Goal: Task Accomplishment & Management: Manage account settings

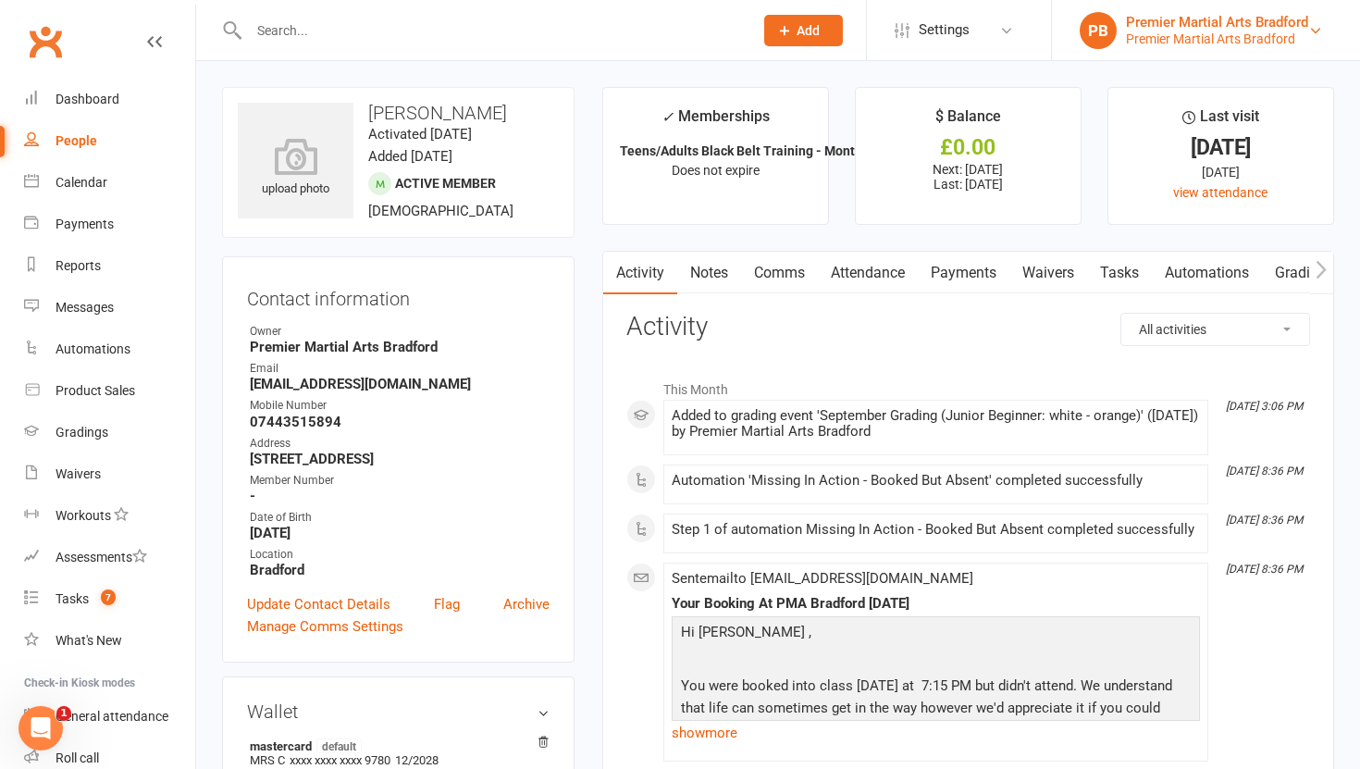
click at [1273, 21] on div "Premier Martial Arts Bradford" at bounding box center [1217, 22] width 182 height 17
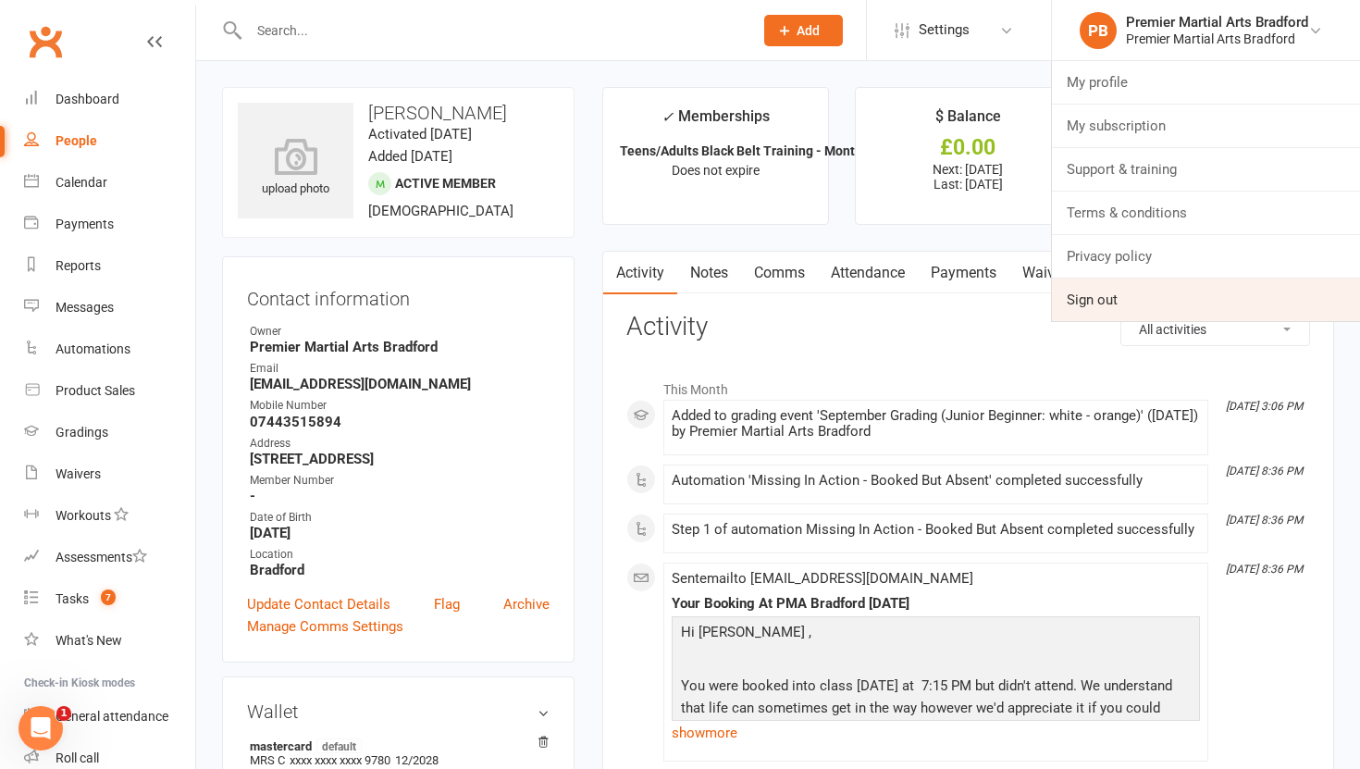
click at [1077, 295] on link "Sign out" at bounding box center [1206, 300] width 308 height 43
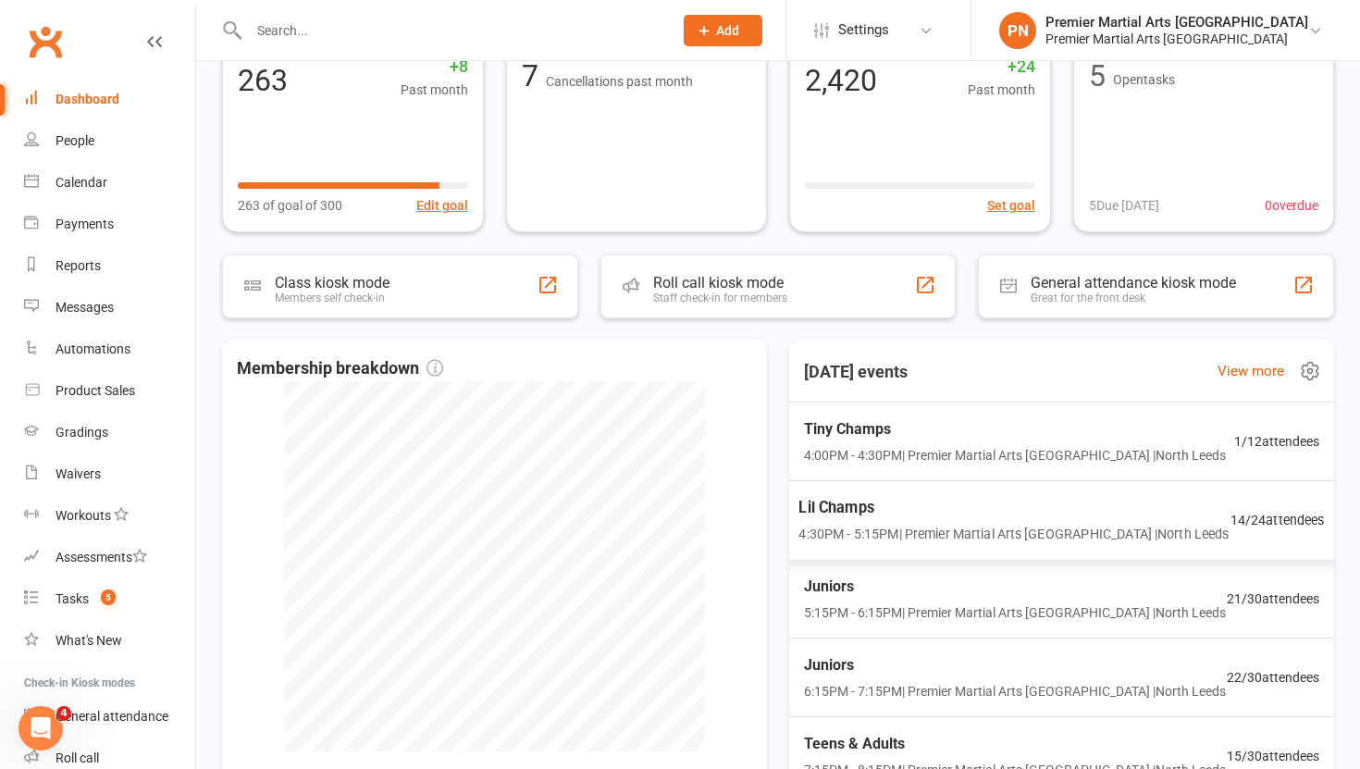
scroll to position [244, 0]
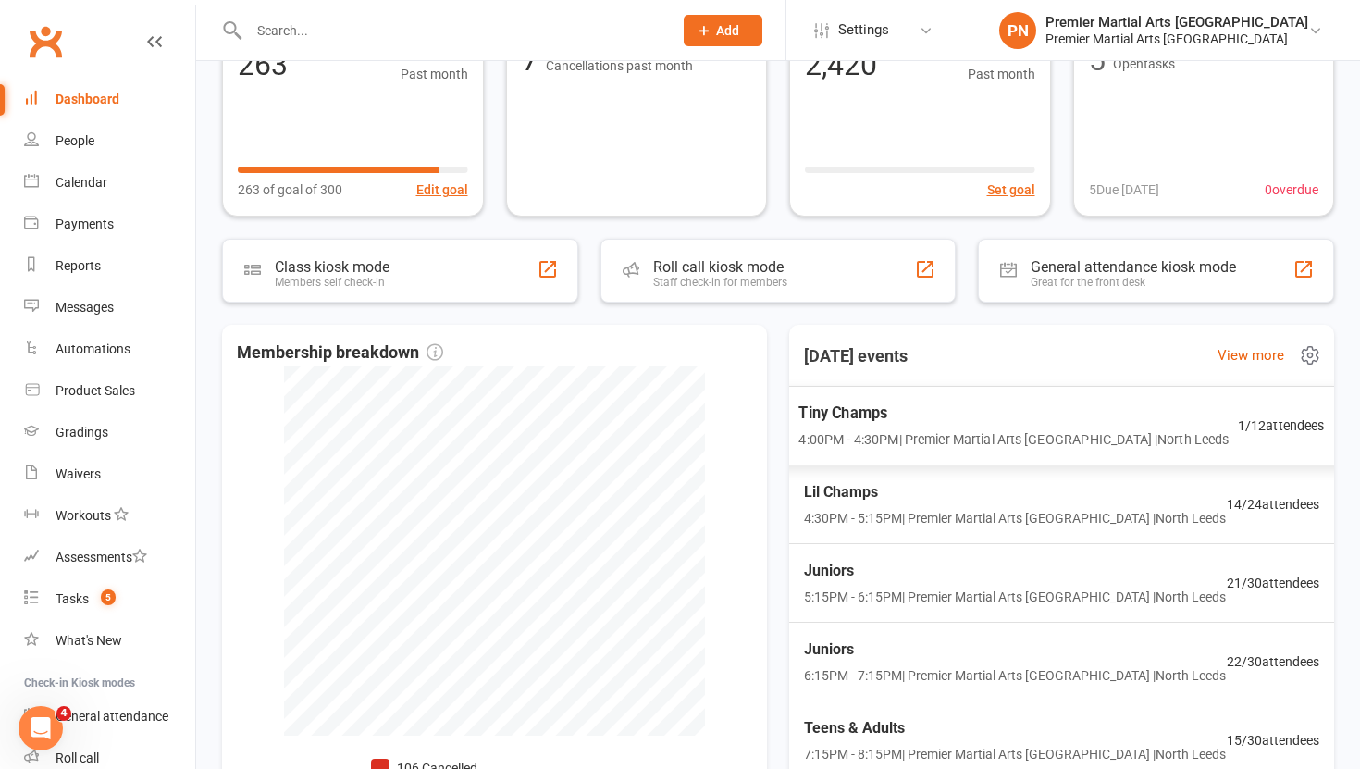
click at [1160, 415] on span "Tiny Champs" at bounding box center [1014, 414] width 430 height 24
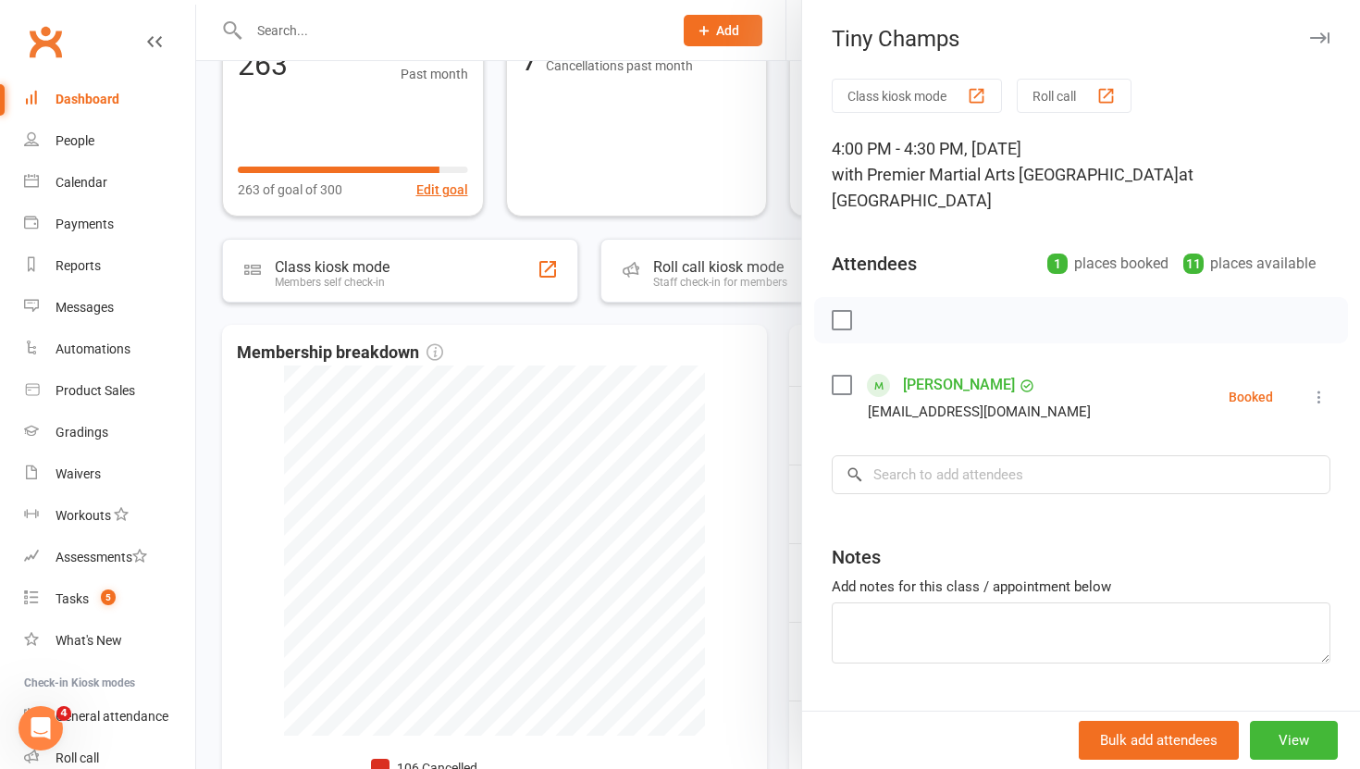
click at [1321, 388] on icon at bounding box center [1319, 397] width 19 height 19
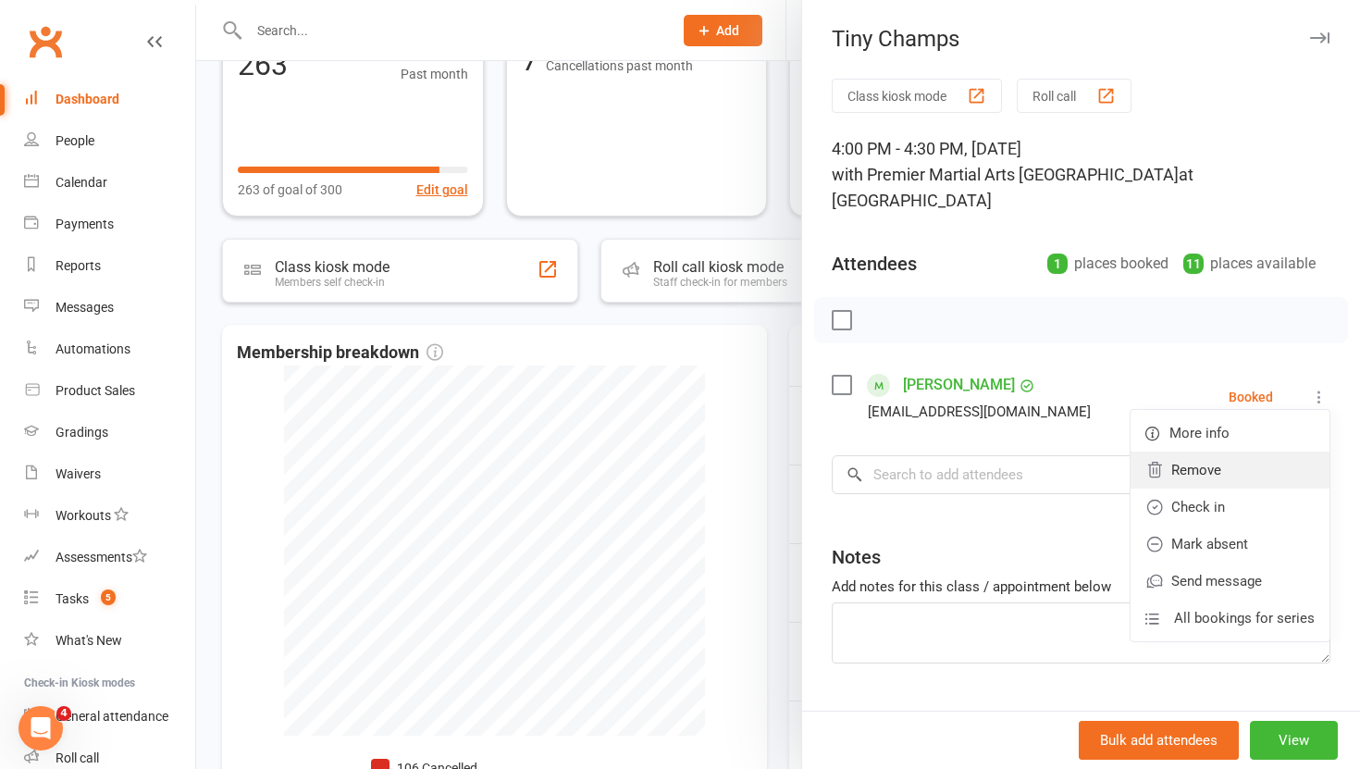
click at [1226, 452] on link "Remove" at bounding box center [1230, 470] width 199 height 37
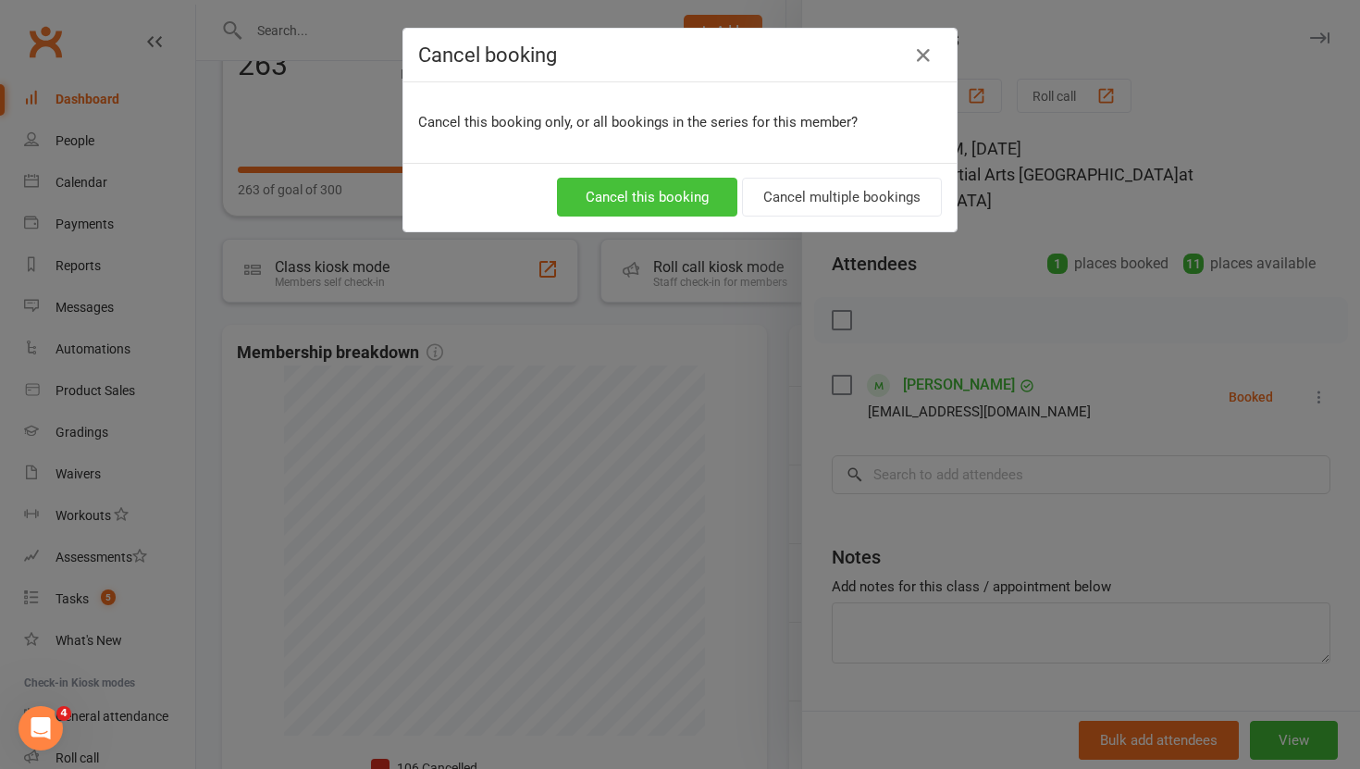
click at [674, 198] on button "Cancel this booking" at bounding box center [647, 197] width 180 height 39
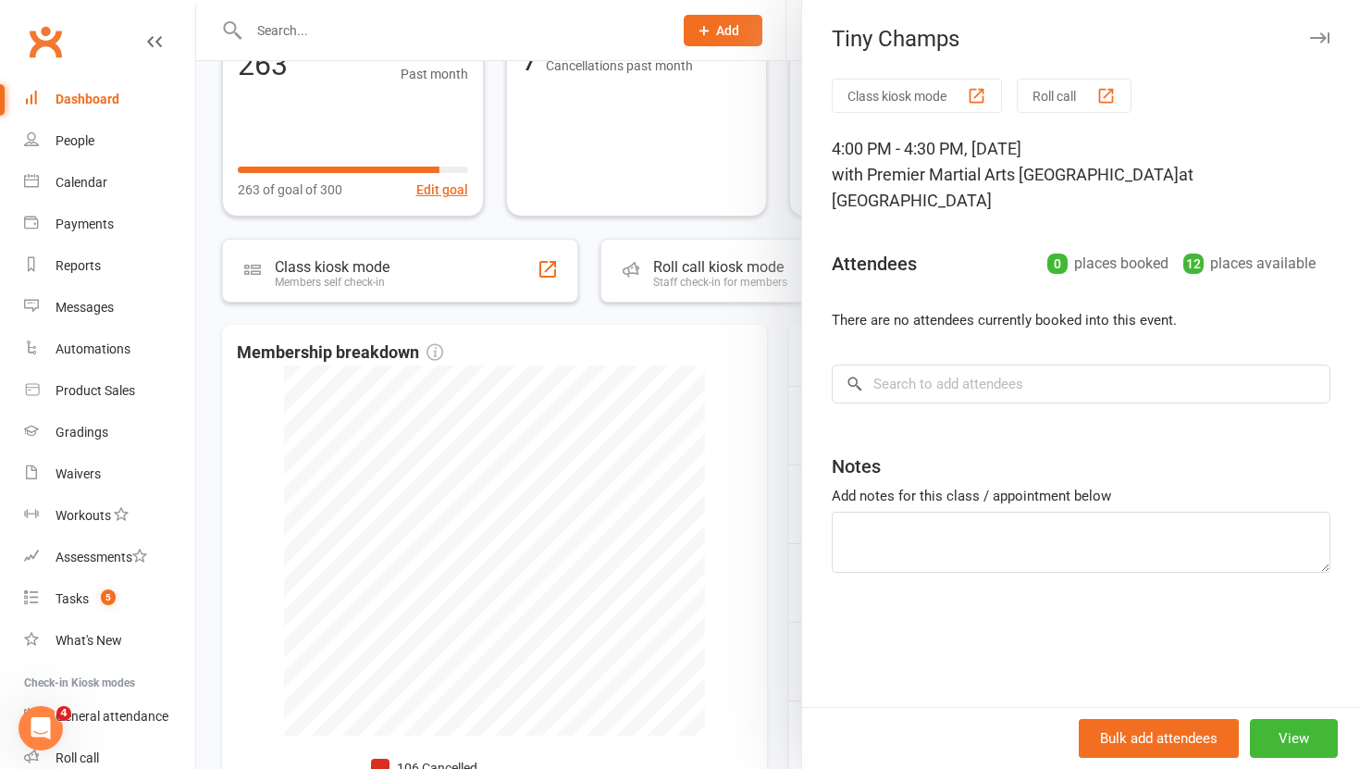
click at [783, 405] on div at bounding box center [778, 384] width 1164 height 769
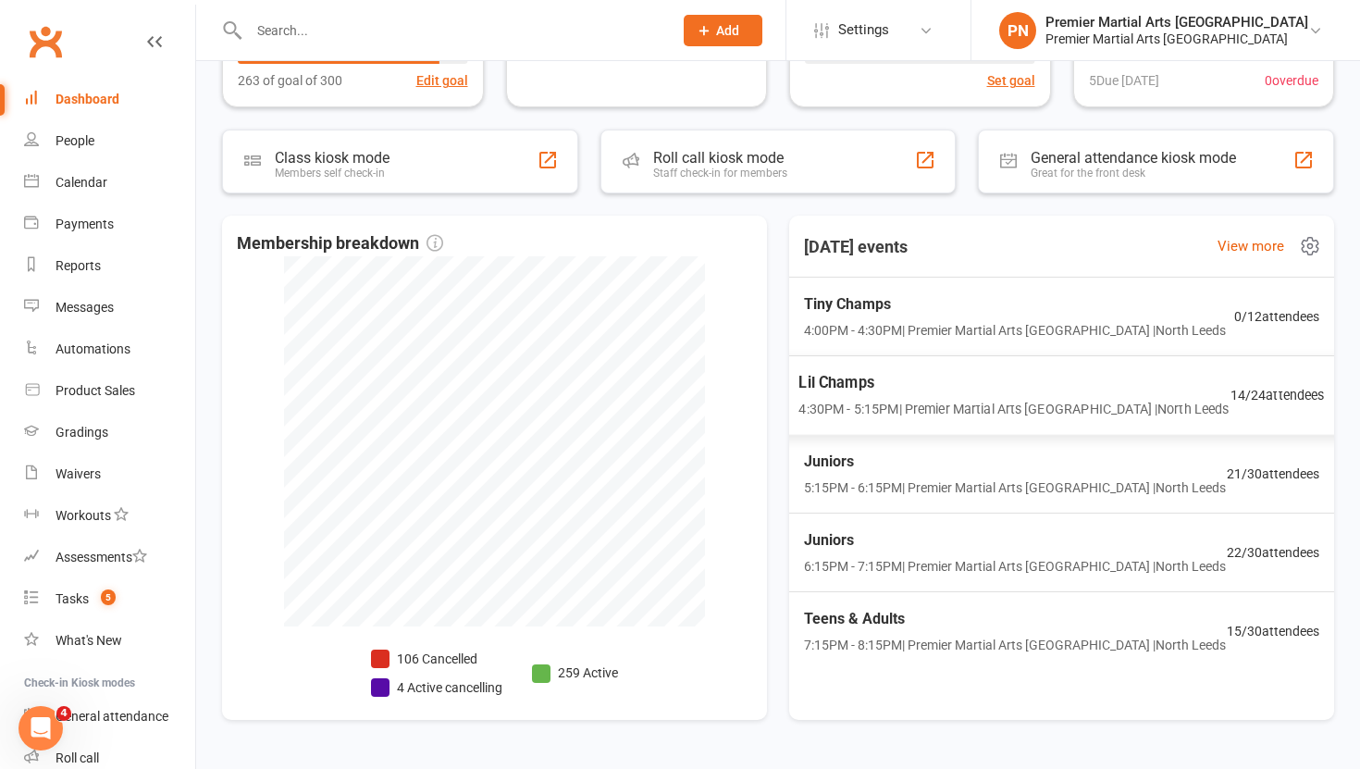
scroll to position [402, 0]
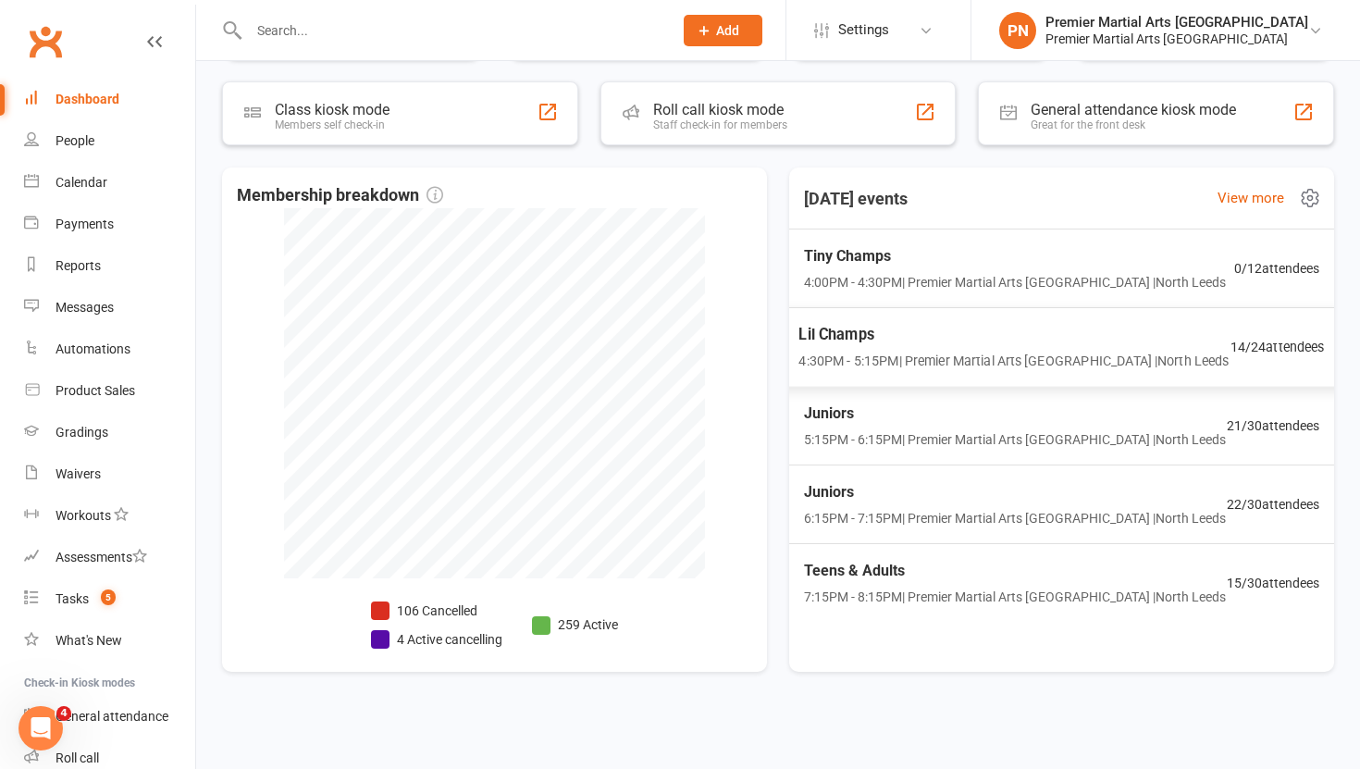
click at [841, 341] on span "Lil Champs" at bounding box center [1014, 335] width 430 height 24
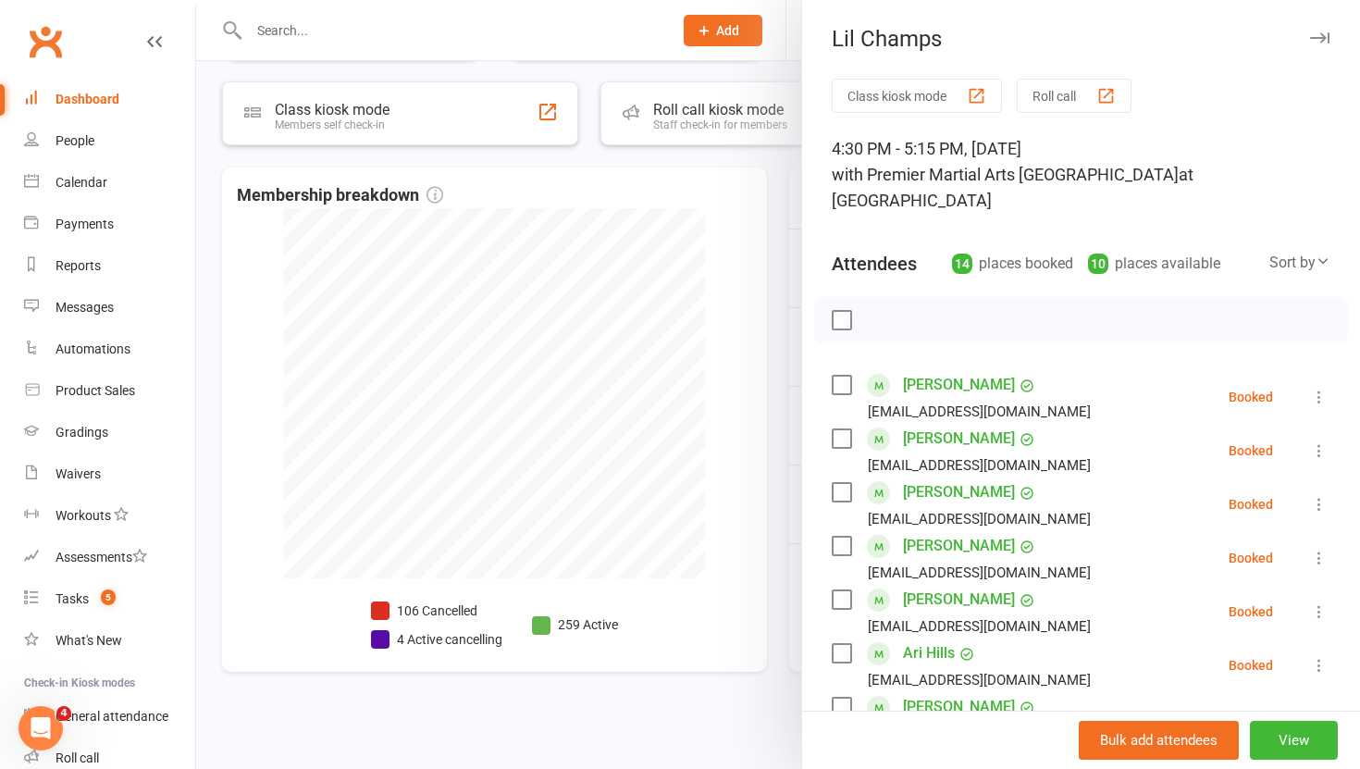
click at [775, 387] on div at bounding box center [778, 384] width 1164 height 769
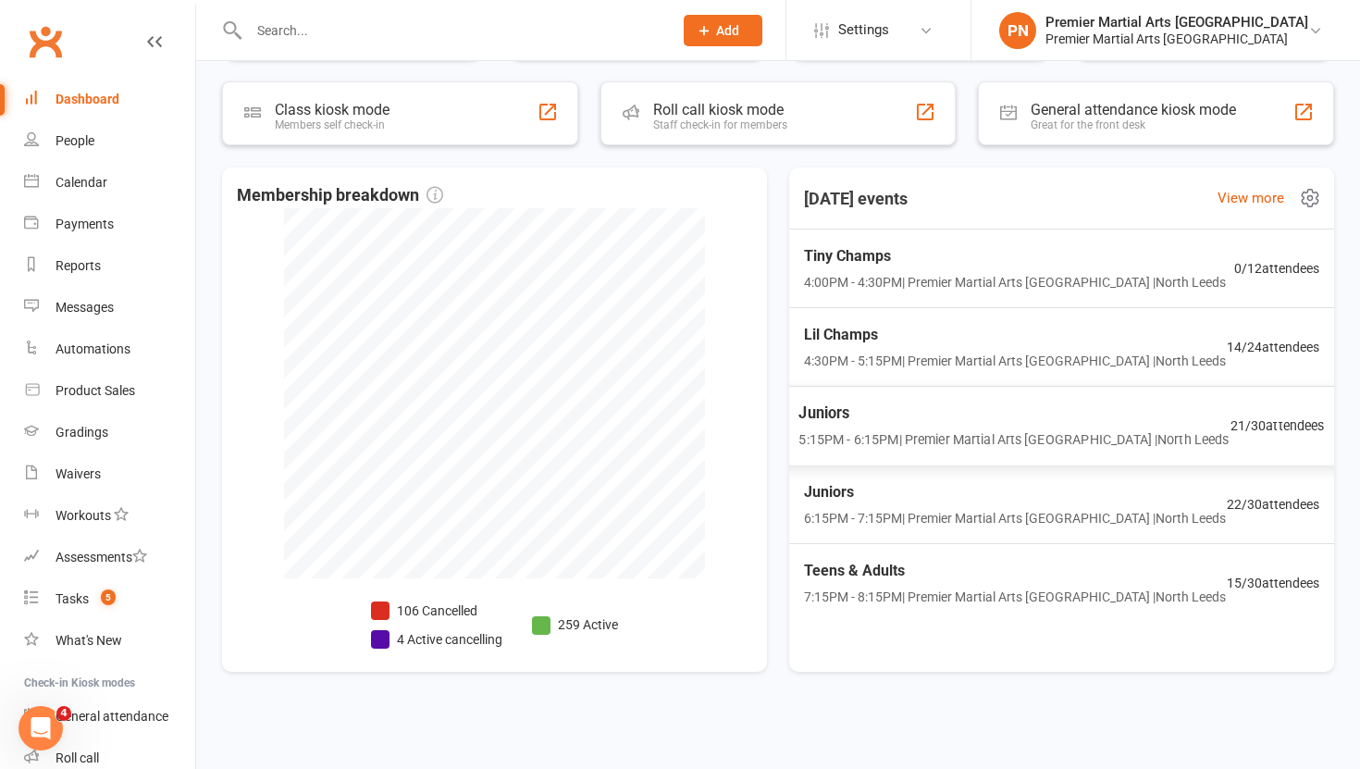
click at [878, 426] on div "Juniors 5:15PM - 6:15PM | Premier Martial Arts [GEOGRAPHIC_DATA] | [GEOGRAPHIC_…" at bounding box center [1014, 426] width 430 height 49
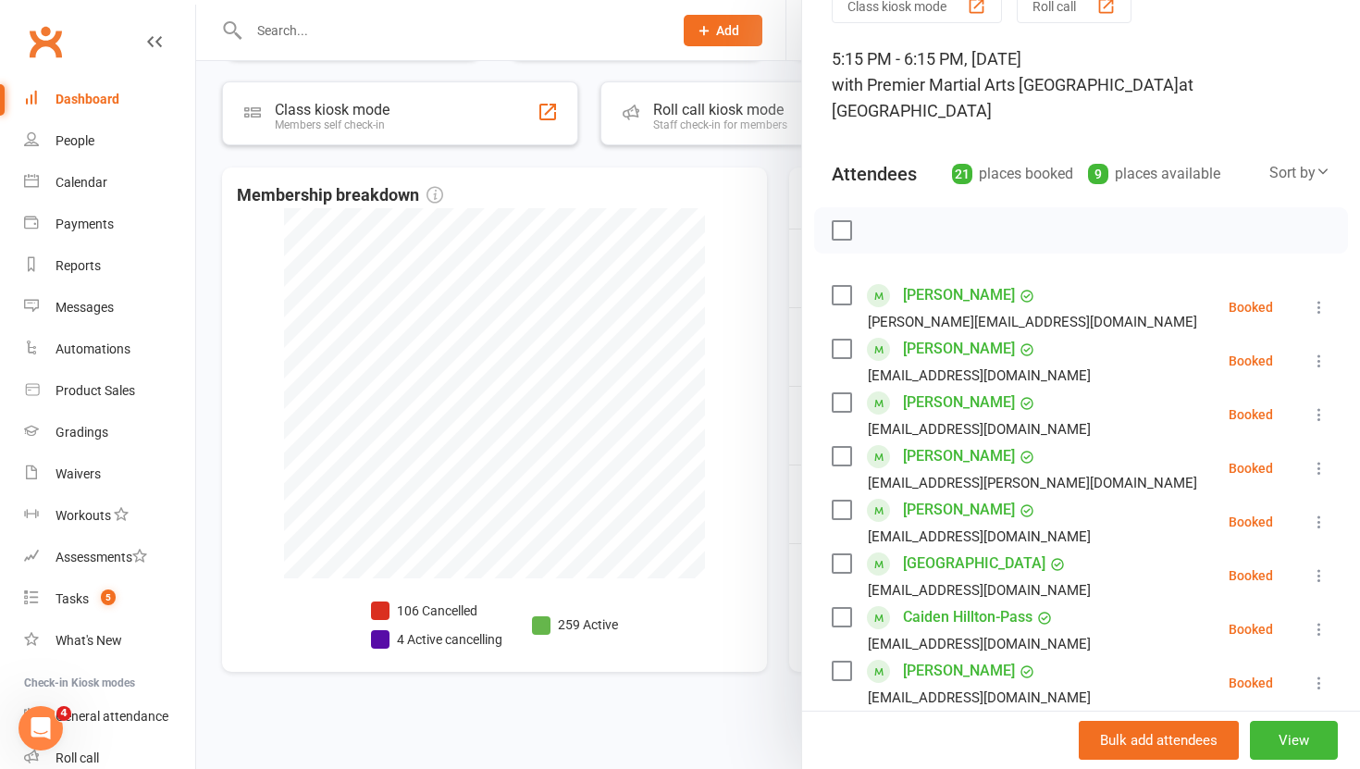
scroll to position [93, 0]
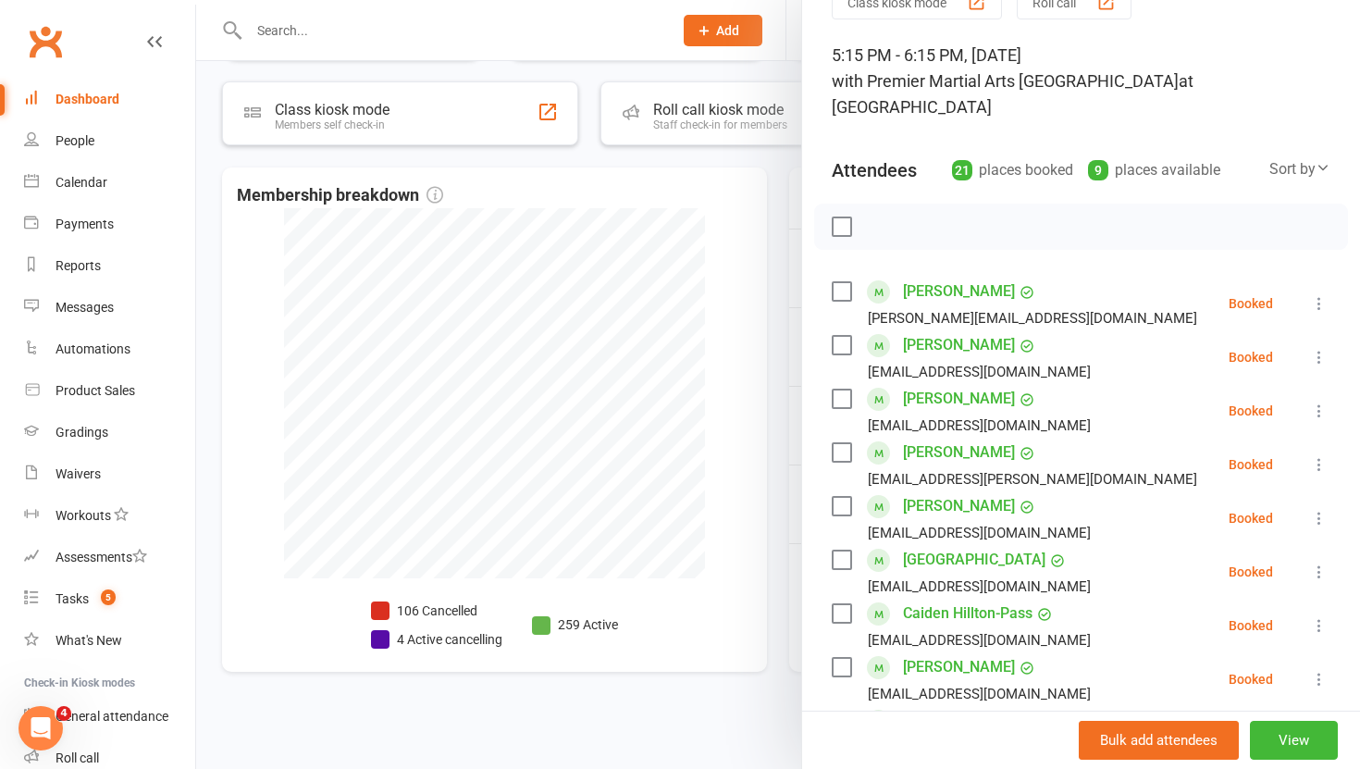
click at [792, 304] on div at bounding box center [778, 384] width 1164 height 769
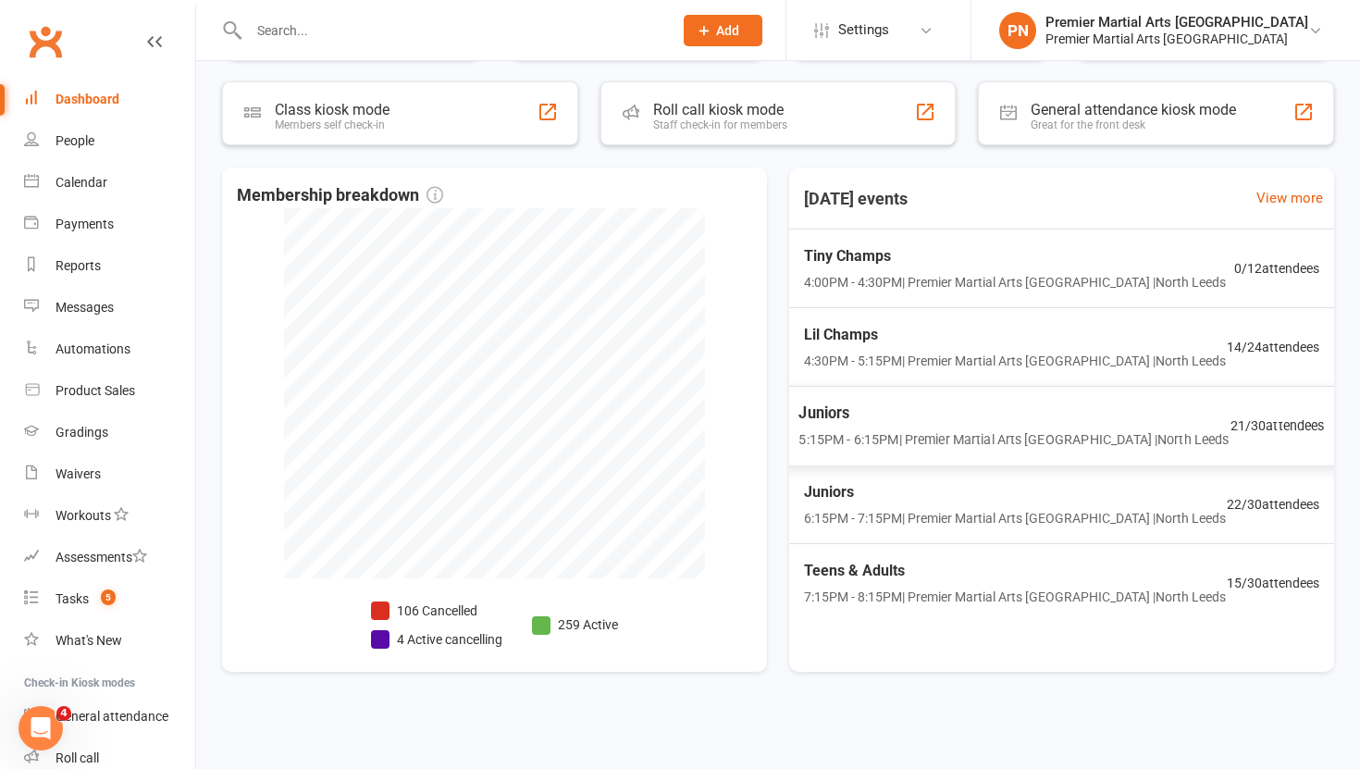
click at [925, 410] on span "Juniors" at bounding box center [1014, 414] width 430 height 24
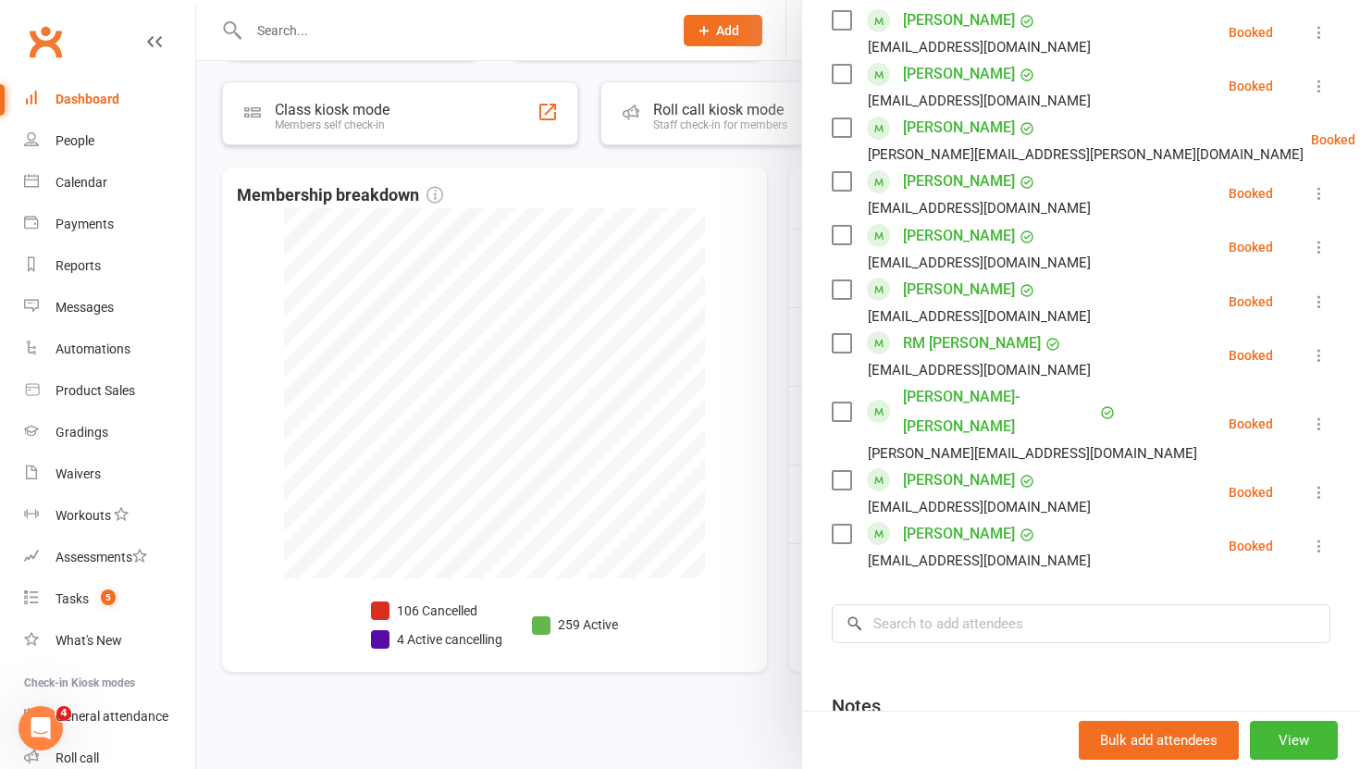
scroll to position [968, 0]
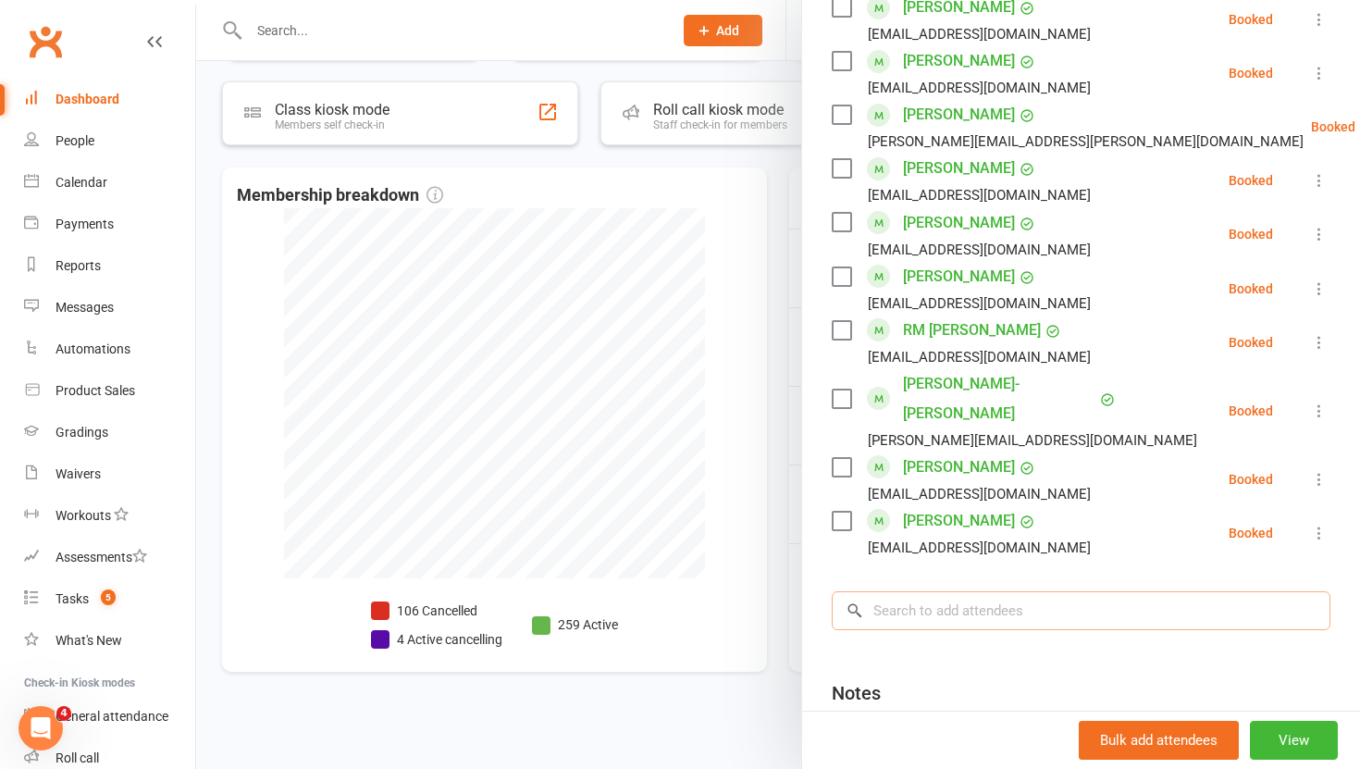
click at [926, 591] on input "search" at bounding box center [1081, 610] width 499 height 39
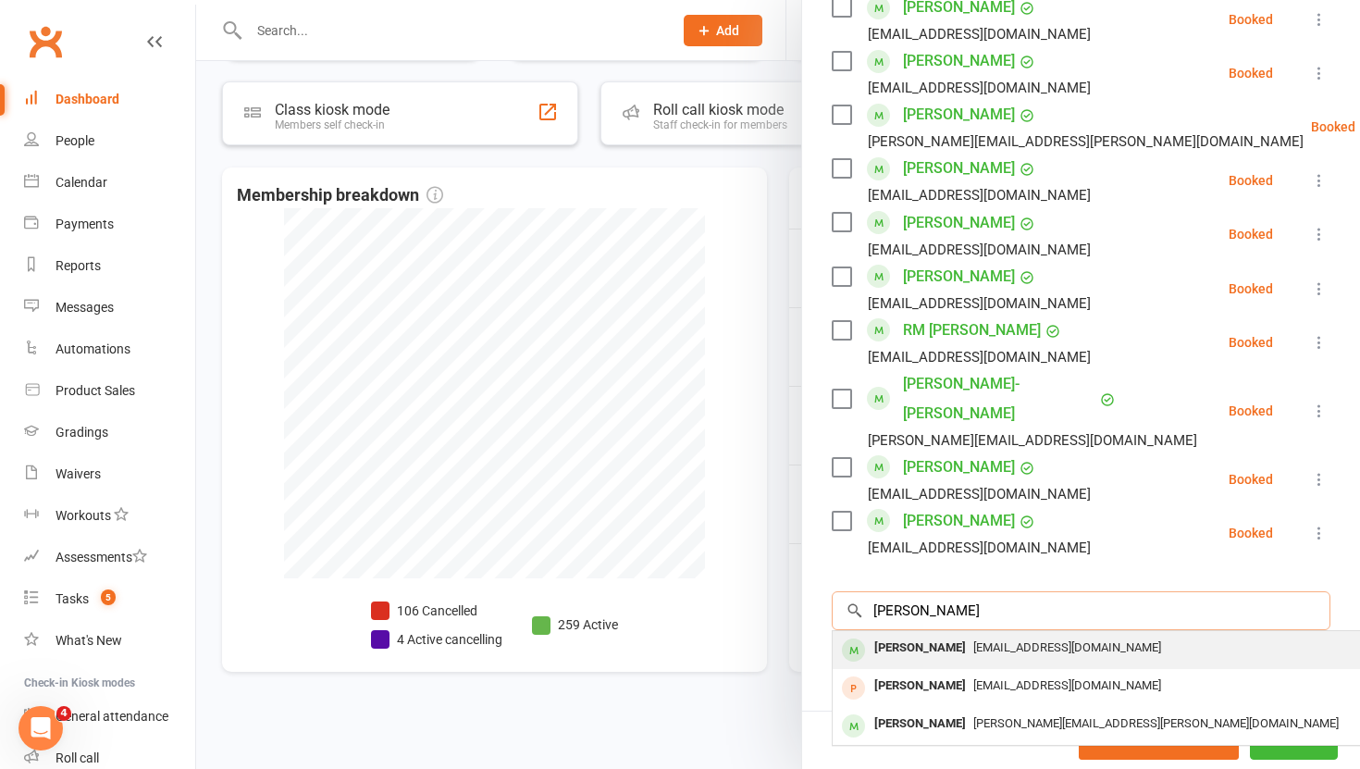
type input "[PERSON_NAME]"
click at [925, 635] on div "[PERSON_NAME]" at bounding box center [920, 648] width 106 height 27
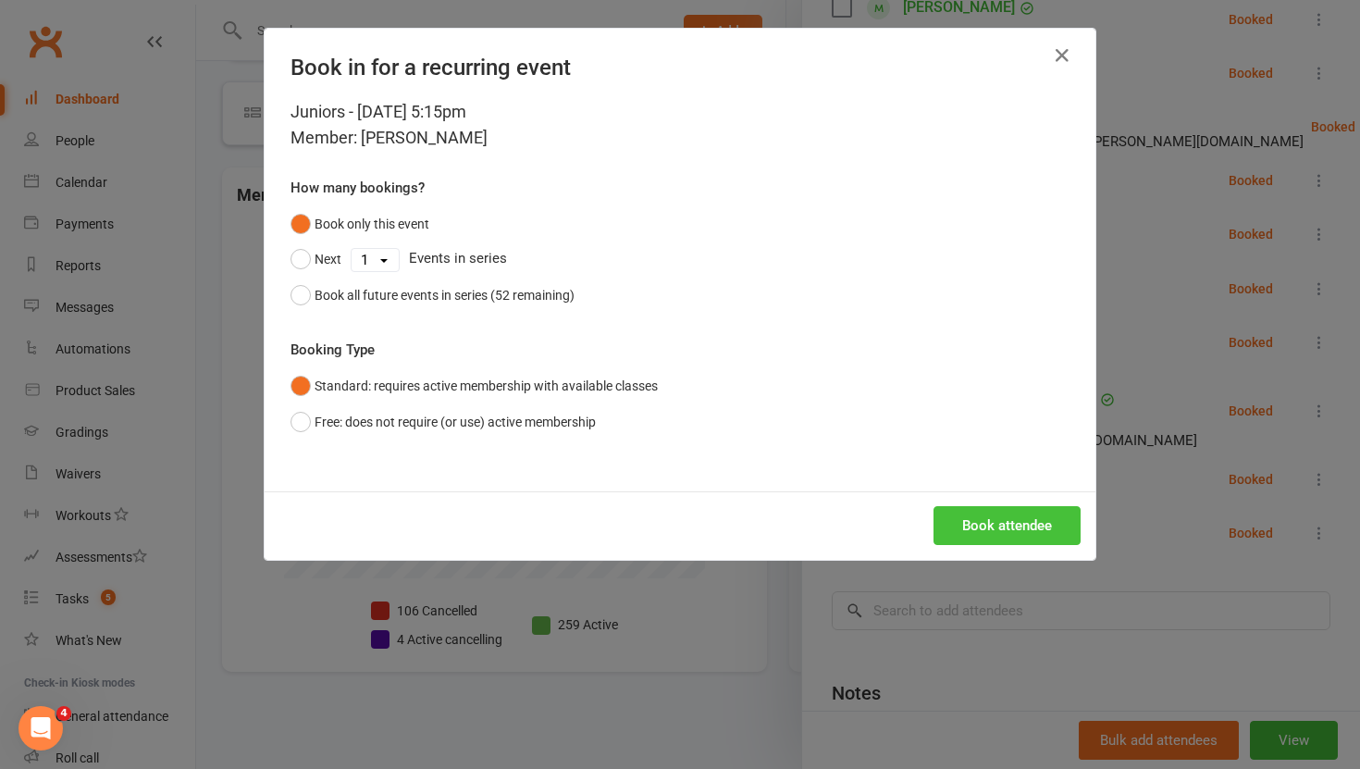
click at [1038, 511] on button "Book attendee" at bounding box center [1007, 525] width 147 height 39
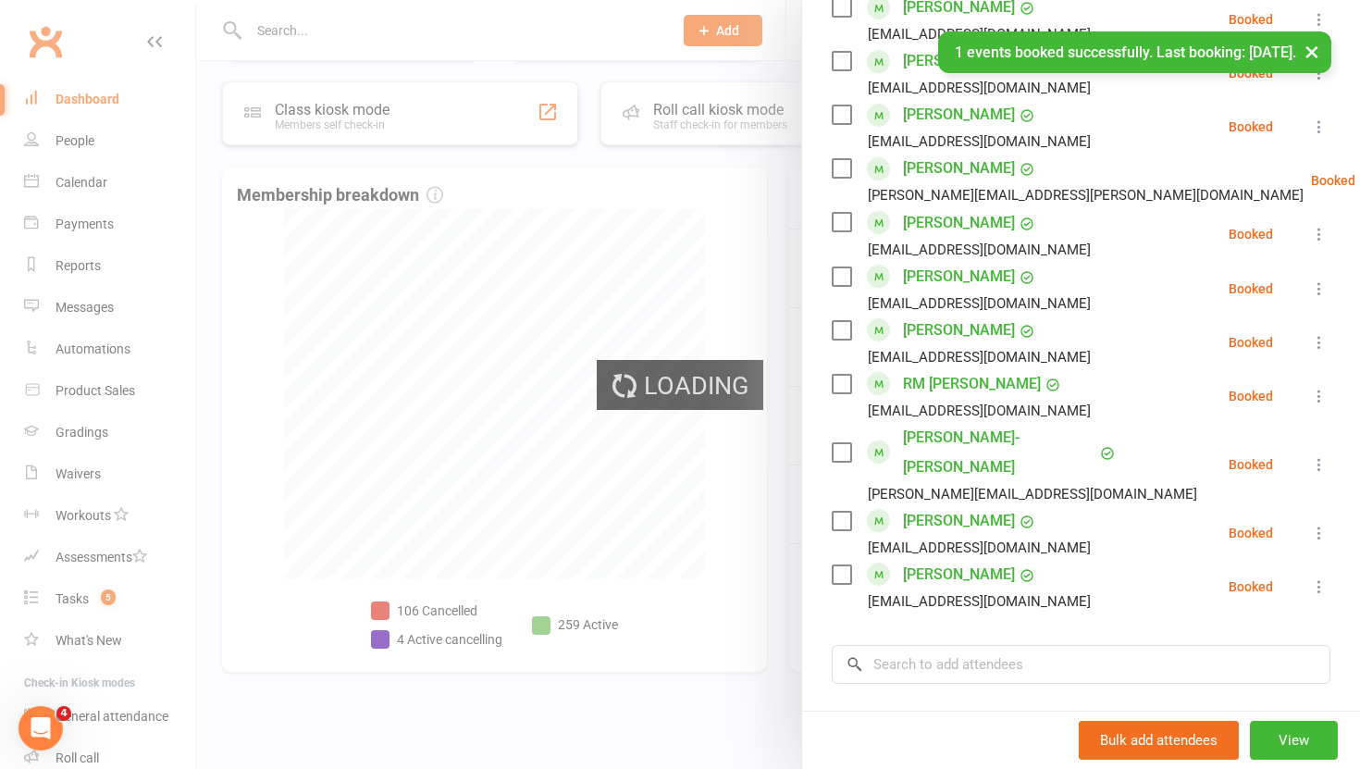
scroll to position [1022, 0]
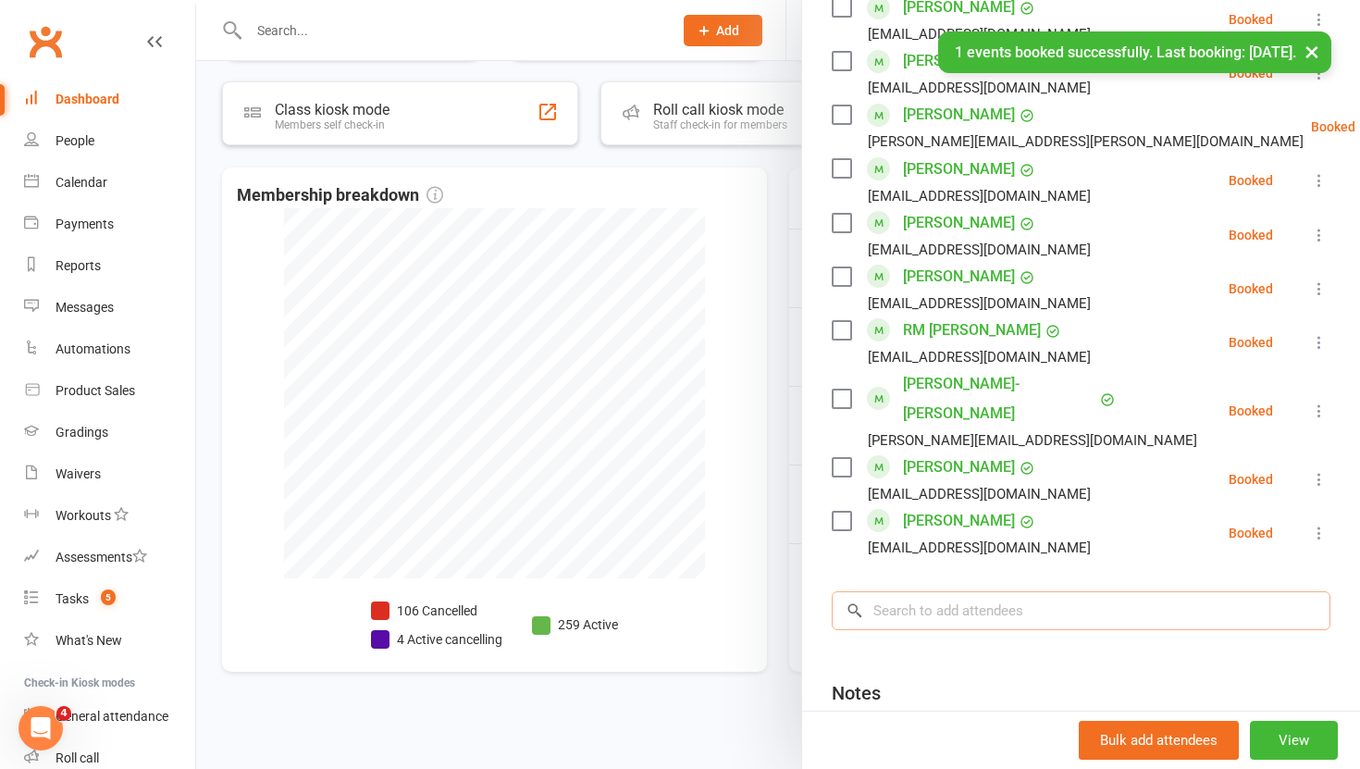
click at [947, 591] on input "search" at bounding box center [1081, 610] width 499 height 39
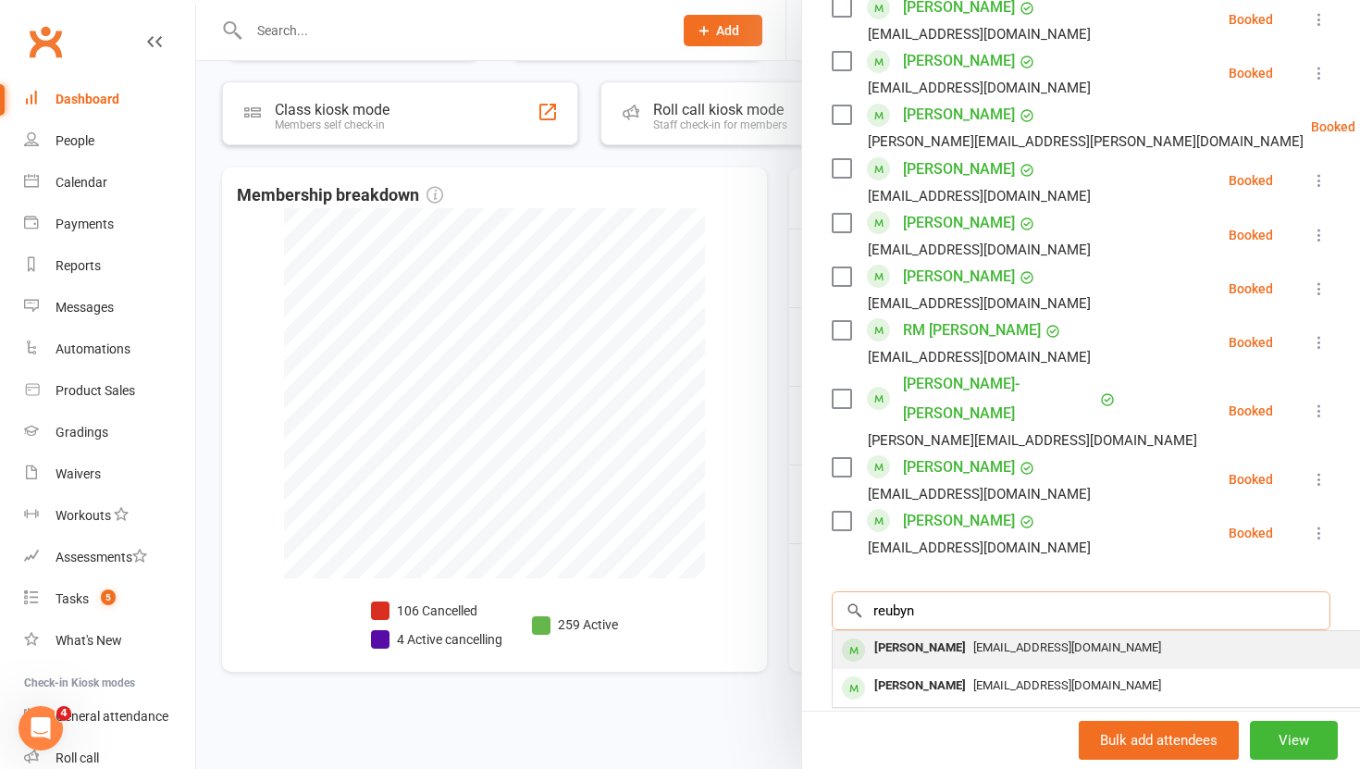
type input "reubyn"
click at [953, 635] on div "[PERSON_NAME]" at bounding box center [920, 648] width 106 height 27
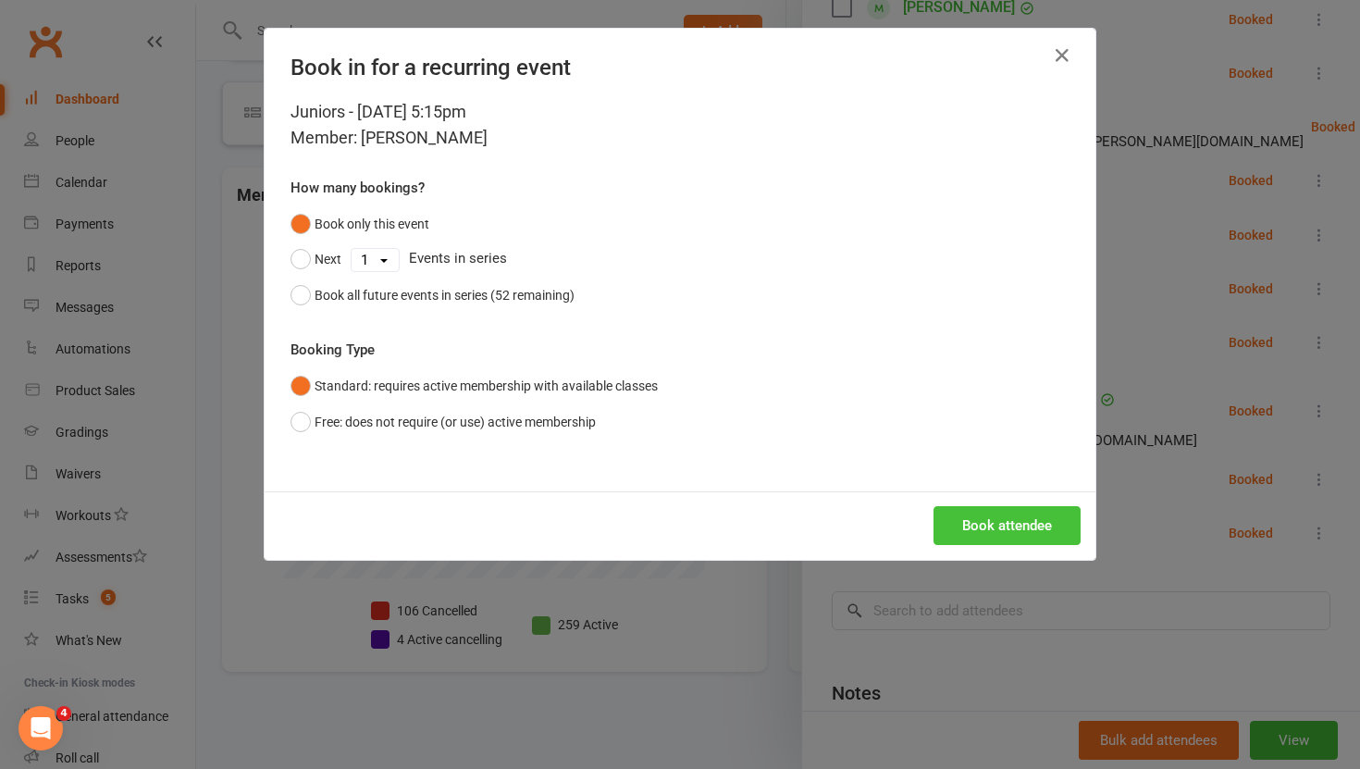
click at [1027, 530] on button "Book attendee" at bounding box center [1007, 525] width 147 height 39
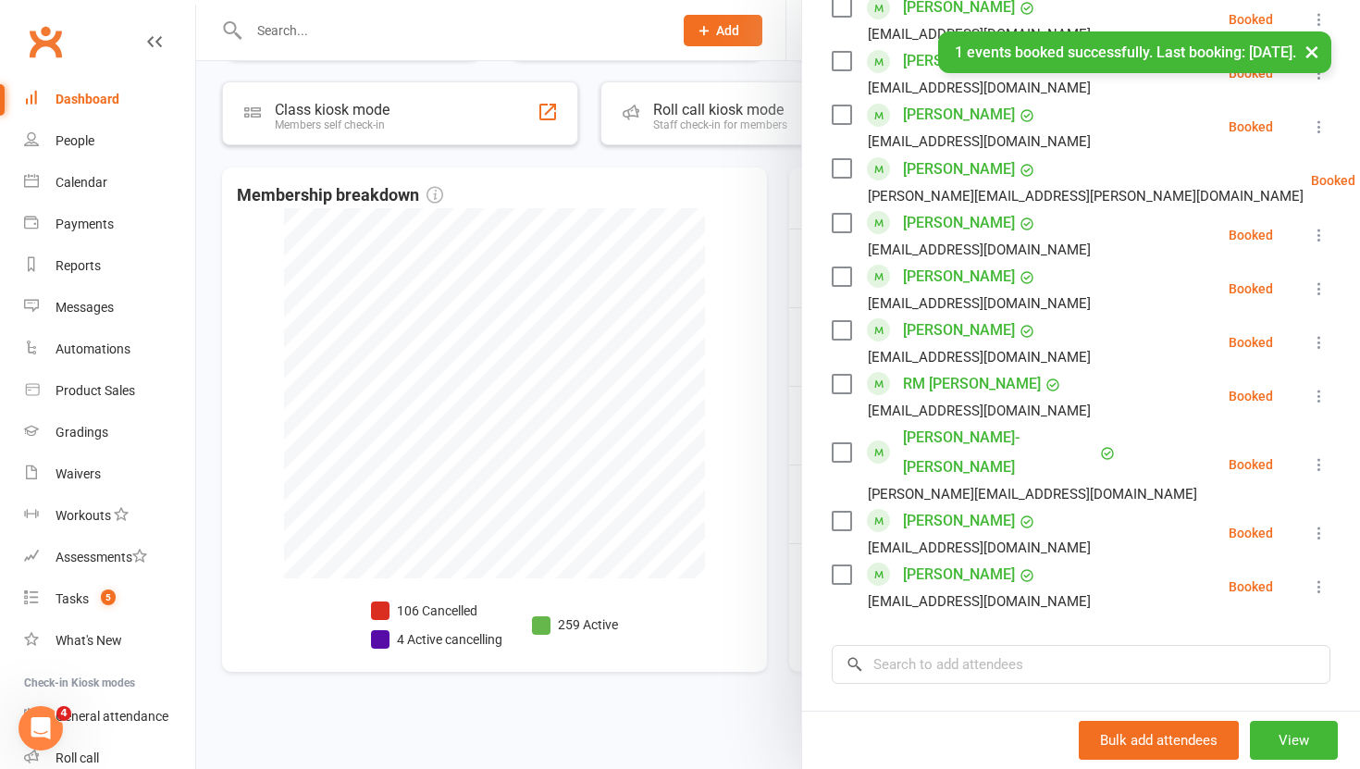
scroll to position [1075, 0]
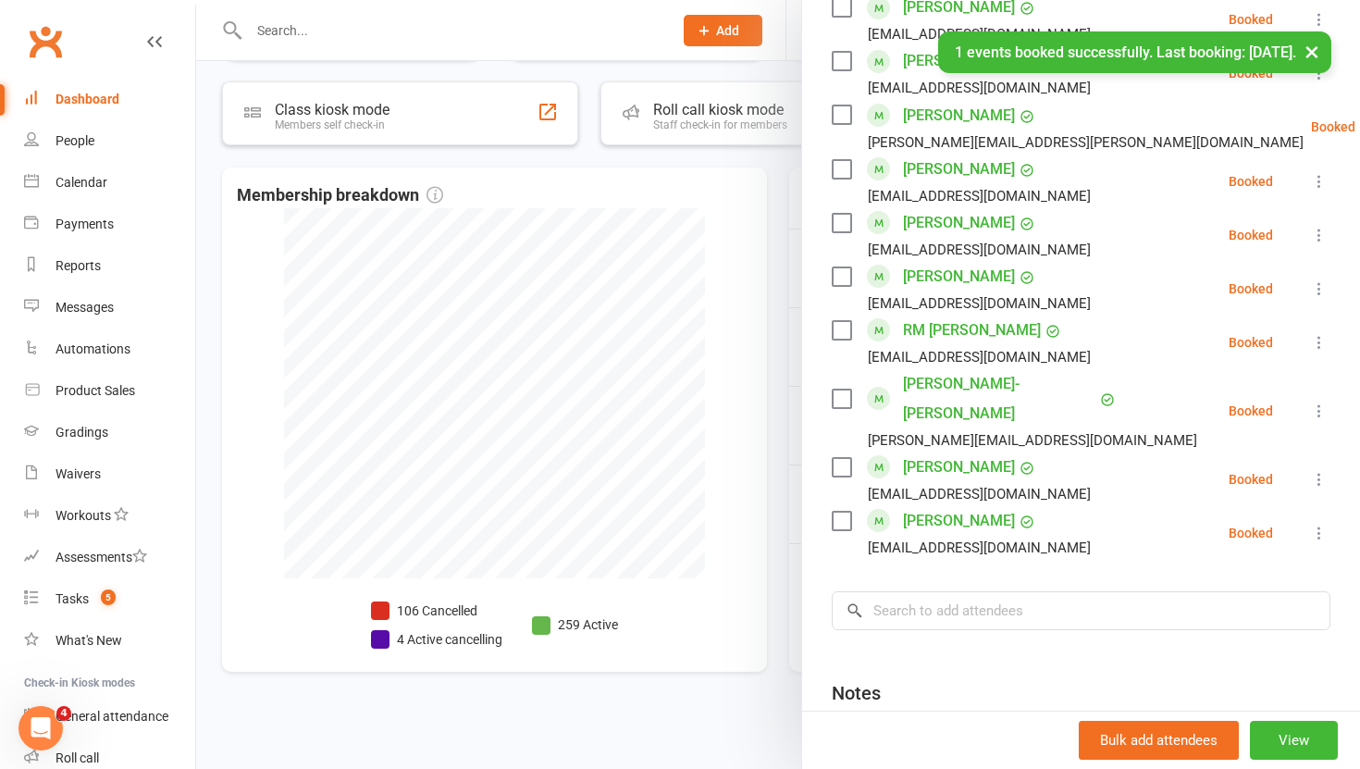
click at [785, 504] on div at bounding box center [778, 384] width 1164 height 769
